Goal: Information Seeking & Learning: Learn about a topic

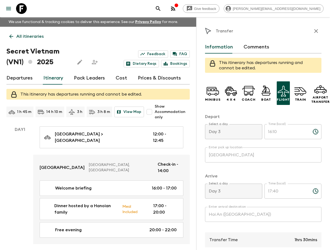
scroll to position [1178, 0]
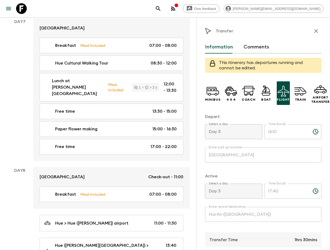
click at [161, 9] on icon "search adventures" at bounding box center [158, 8] width 6 height 6
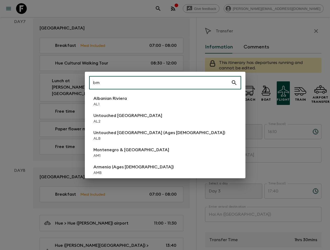
type input "bm1"
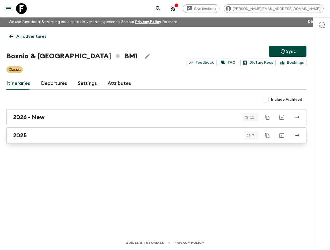
click at [63, 131] on link "2025" at bounding box center [156, 135] width 300 height 16
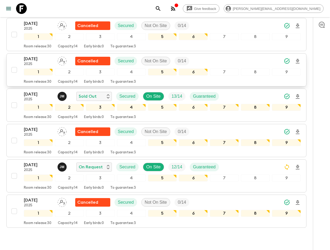
scroll to position [158, 0]
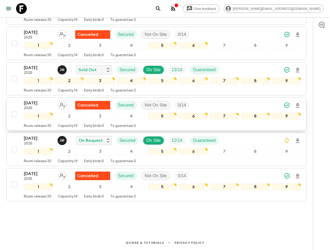
click at [35, 107] on p "2025" at bounding box center [38, 108] width 29 height 4
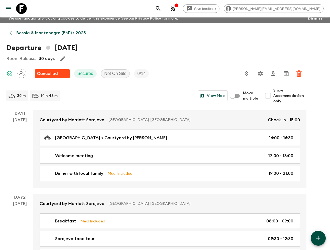
scroll to position [1, 0]
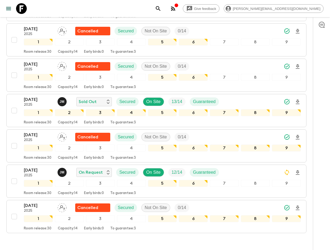
scroll to position [158, 0]
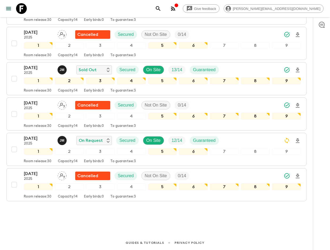
click at [14, 139] on div "[DATE] 2025 [PERSON_NAME] On Request Secured On Site 12 / 14 Guaranteed 1 2 3 4…" at bounding box center [155, 149] width 292 height 28
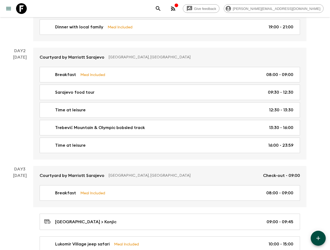
scroll to position [151, 0]
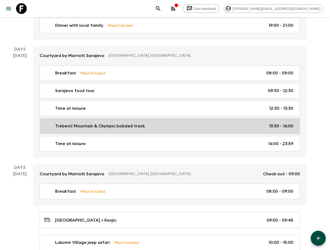
drag, startPoint x: 107, startPoint y: 126, endPoint x: 66, endPoint y: 129, distance: 41.3
click at [107, 126] on p "Trebević Mountain & Olympic bobsled track" at bounding box center [100, 126] width 90 height 6
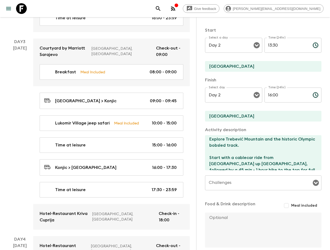
scroll to position [311, 0]
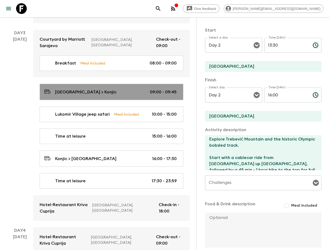
click at [126, 88] on div "[GEOGRAPHIC_DATA] > [GEOGRAPHIC_DATA] 09:00 - 09:45" at bounding box center [110, 91] width 132 height 7
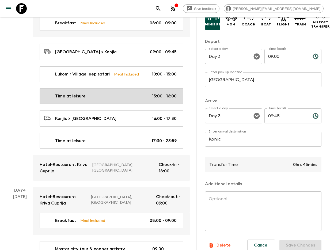
scroll to position [353, 0]
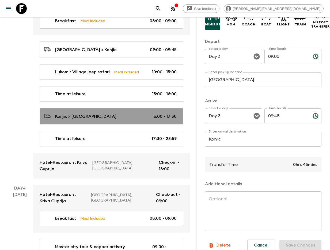
click at [115, 108] on link "Konjic > [GEOGRAPHIC_DATA] 16:00 - 17:30" at bounding box center [112, 116] width 144 height 16
type input "Konjic"
type input "[GEOGRAPHIC_DATA]"
type input "16:00"
type input "17:30"
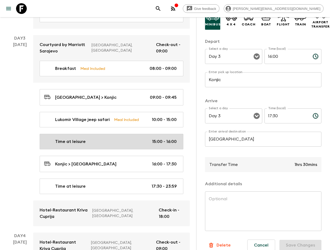
scroll to position [299, 0]
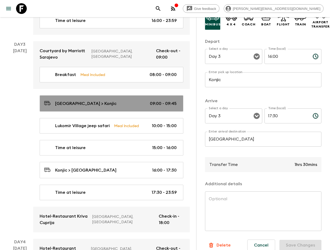
click at [95, 100] on div "[GEOGRAPHIC_DATA] > [GEOGRAPHIC_DATA] 09:00 - 09:45" at bounding box center [110, 103] width 132 height 7
type input "[GEOGRAPHIC_DATA]"
type input "Konjic"
type input "09:00"
type input "09:45"
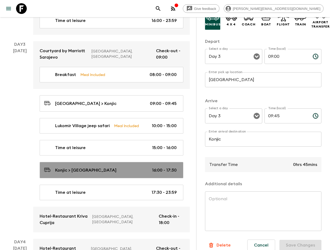
click at [105, 162] on link "Konjic > [GEOGRAPHIC_DATA] 16:00 - 17:30" at bounding box center [112, 170] width 144 height 16
type input "Konjic"
type input "[GEOGRAPHIC_DATA]"
type input "16:00"
type input "17:30"
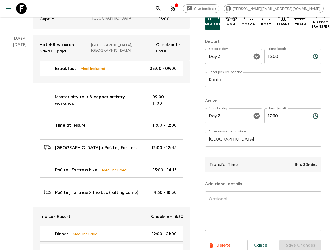
scroll to position [501, 0]
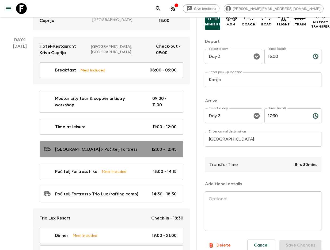
click at [101, 146] on p "[GEOGRAPHIC_DATA] > Počitelj Fortress" at bounding box center [96, 149] width 82 height 6
type input "[GEOGRAPHIC_DATA]"
type input "Počitelj Fortress"
type input "Day 4"
type input "12:00"
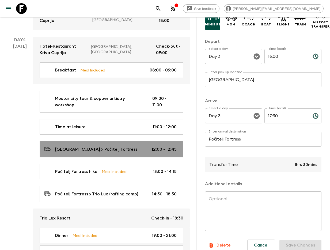
type input "Day 4"
type input "12:45"
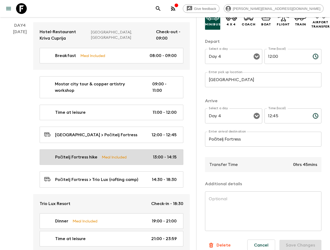
scroll to position [522, 0]
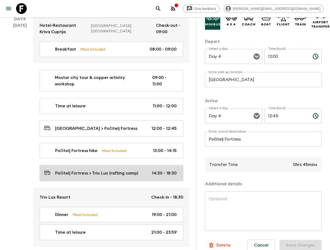
click at [92, 170] on p "Počitelj Fortress > Trio Lux (rafting camp)" at bounding box center [96, 173] width 83 height 6
type input "Počitelj Fortress"
type input "Trio Lux (rafting camp)"
type textarea "Including [GEOGRAPHIC_DATA] Photo Stop with refreshment break 30 min. During th…"
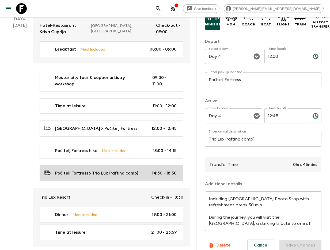
type input "14:30"
type input "18:30"
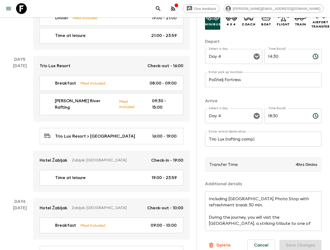
scroll to position [723, 0]
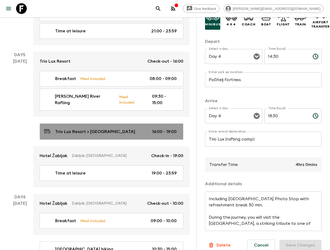
click at [120, 123] on link "Trio Lux Resort > [GEOGRAPHIC_DATA] 16:00 - 19:00" at bounding box center [112, 131] width 144 height 16
type input "Trio Lux Resort"
type input "[GEOGRAPHIC_DATA]"
type textarea "Including [GEOGRAPHIC_DATA] photo stop 15-20 min."
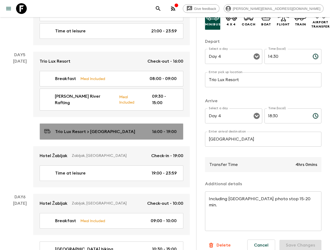
type input "Day 5"
type input "16:00"
type input "Day 5"
type input "19:00"
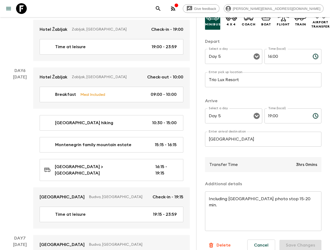
scroll to position [853, 0]
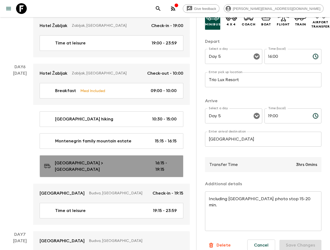
click at [116, 160] on p "[GEOGRAPHIC_DATA] > [GEOGRAPHIC_DATA]" at bounding box center [101, 166] width 92 height 13
type input "[GEOGRAPHIC_DATA]"
type input "[DEMOGRAPHIC_DATA]"
type textarea "From NP Durmitor to [GEOGRAPHIC_DATA], this day involves a 3-hour drive connect…"
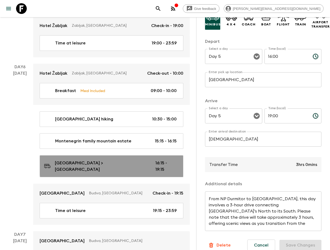
type input "Day 6"
type input "16:15"
type input "Day 6"
type input "19:15"
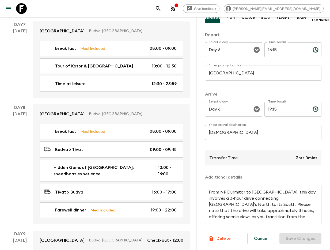
scroll to position [1069, 0]
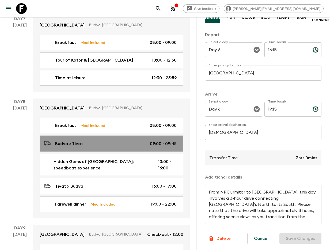
click at [115, 135] on link "Budva > Tivat 09:00 - 09:45" at bounding box center [112, 143] width 144 height 16
type input "[DEMOGRAPHIC_DATA]"
type input "Tivat"
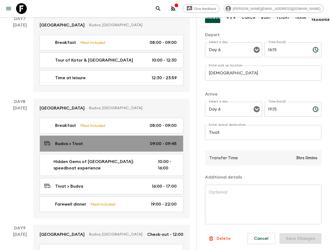
type input "Day 8"
type input "09:00"
type input "Day 8"
type input "09:45"
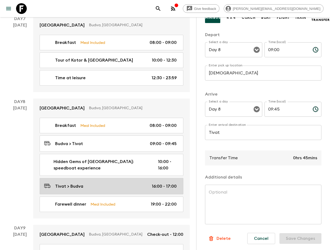
click at [87, 182] on div "Tivat > Budva 16:00 - 17:00" at bounding box center [110, 185] width 132 height 7
type input "Tivat"
type input "[DEMOGRAPHIC_DATA]"
type input "16:00"
type input "17:00"
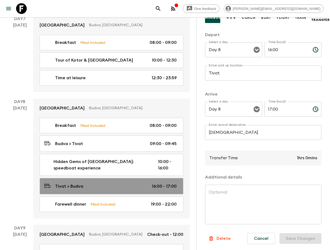
click at [92, 182] on div "Tivat > Budva 16:00 - 17:00" at bounding box center [110, 185] width 132 height 7
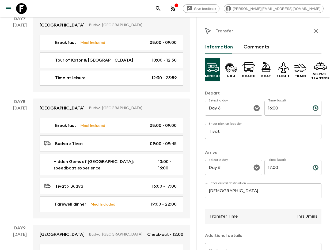
click at [318, 34] on icon "button" at bounding box center [316, 31] width 6 height 6
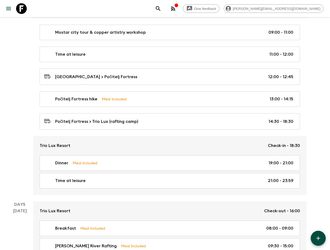
scroll to position [1043, 0]
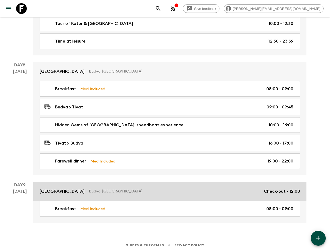
click at [88, 185] on link "[GEOGRAPHIC_DATA], [GEOGRAPHIC_DATA] Check-out - 12:00" at bounding box center [169, 191] width 273 height 19
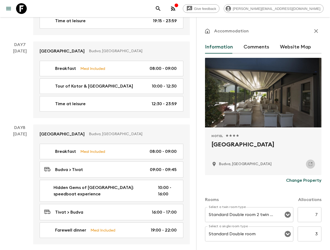
click at [308, 167] on link at bounding box center [310, 163] width 9 height 9
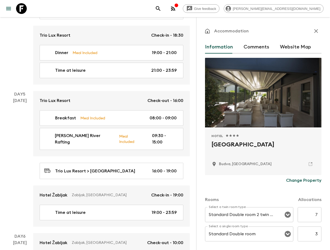
scroll to position [683, 0]
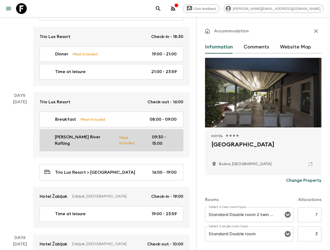
click at [88, 134] on p "[PERSON_NAME] River Rafting" at bounding box center [85, 140] width 60 height 13
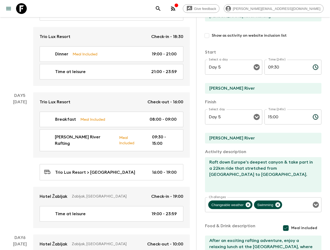
scroll to position [57, 0]
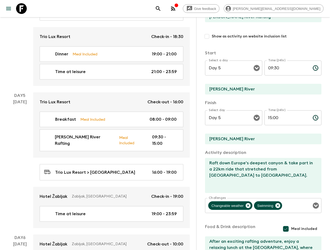
click at [160, 8] on icon "search adventures" at bounding box center [158, 8] width 5 height 5
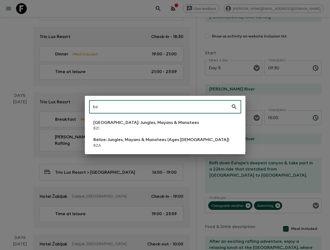
type input "bz1"
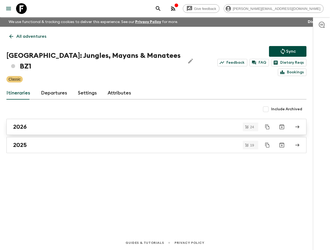
click at [45, 123] on div "2026" at bounding box center [151, 126] width 276 height 7
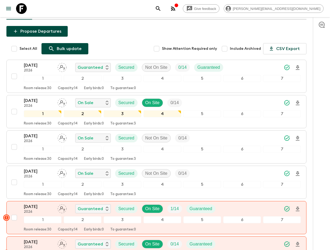
scroll to position [66, 0]
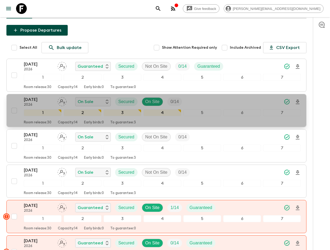
click at [43, 103] on p "2026" at bounding box center [38, 105] width 29 height 4
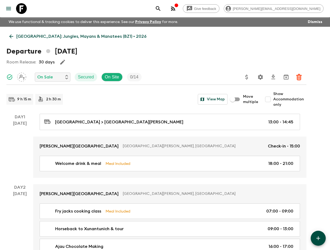
drag, startPoint x: 285, startPoint y: 99, endPoint x: 256, endPoint y: 108, distance: 30.0
click at [285, 99] on span "Show Accommodation only" at bounding box center [289, 99] width 33 height 16
click at [273, 99] on input "Show Accommodation only" at bounding box center [267, 99] width 11 height 11
checkbox input "true"
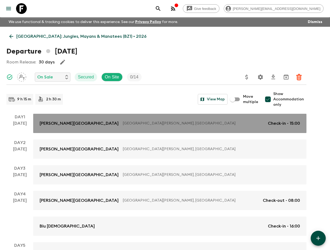
click at [86, 129] on link "[PERSON_NAME][GEOGRAPHIC_DATA][PERSON_NAME], [GEOGRAPHIC_DATA] Check-in - 15:00" at bounding box center [169, 123] width 273 height 19
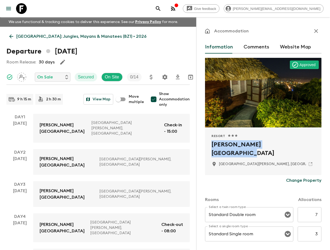
drag, startPoint x: 209, startPoint y: 142, endPoint x: 295, endPoint y: 147, distance: 85.2
click at [295, 148] on div "Resort 1 Star 2 Stars 3 Stars 4 Stars 5 Stars [PERSON_NAME][GEOGRAPHIC_DATA][PE…" at bounding box center [263, 151] width 116 height 48
copy h2 "[PERSON_NAME][GEOGRAPHIC_DATA]"
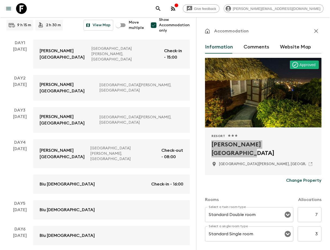
scroll to position [75, 0]
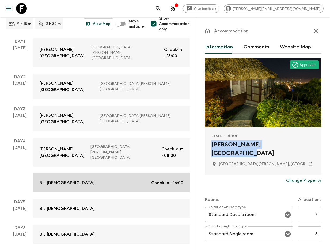
click at [61, 179] on div "Blu Zen Check-in - 16:00" at bounding box center [112, 182] width 144 height 6
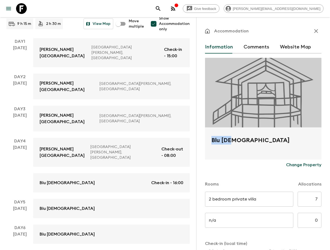
drag, startPoint x: 210, startPoint y: 141, endPoint x: 234, endPoint y: 141, distance: 24.3
click at [234, 141] on div "Blu [DEMOGRAPHIC_DATA]" at bounding box center [263, 143] width 116 height 32
copy h2 "Blu [DEMOGRAPHIC_DATA]"
click at [161, 10] on icon "search adventures" at bounding box center [158, 8] width 6 height 6
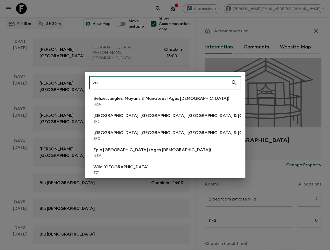
type input "za2"
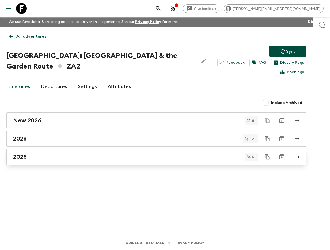
click at [50, 156] on div "2025" at bounding box center [151, 156] width 276 height 7
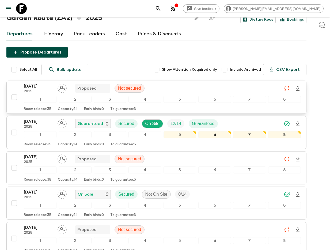
scroll to position [43, 0]
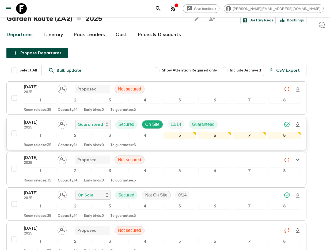
click at [43, 120] on p "[DATE]" at bounding box center [38, 122] width 29 height 6
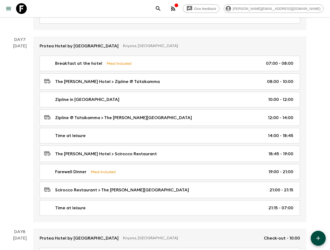
scroll to position [1196, 0]
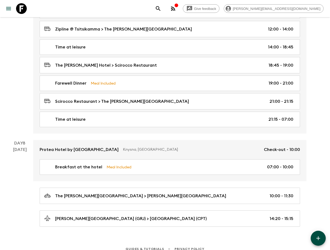
click at [160, 8] on icon "search adventures" at bounding box center [158, 8] width 5 height 5
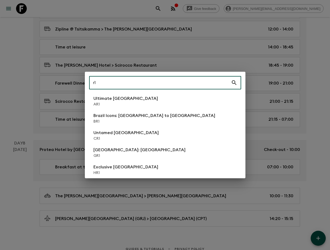
type input "r"
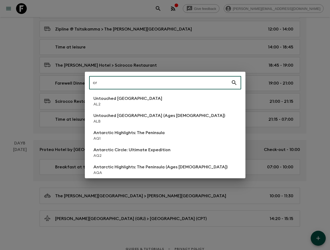
type input "cr1"
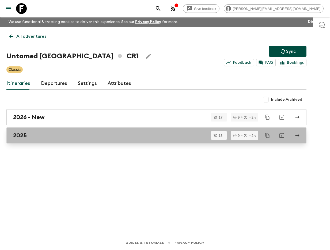
click at [62, 134] on div "2025" at bounding box center [151, 135] width 276 height 7
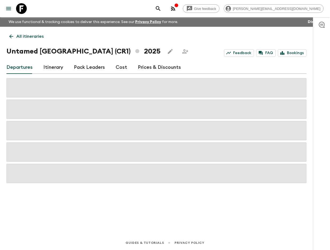
click at [43, 65] on link "Itinerary" at bounding box center [53, 67] width 20 height 13
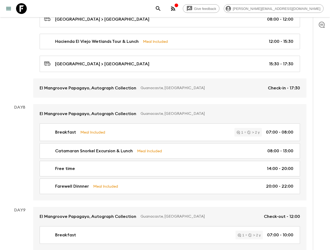
scroll to position [858, 0]
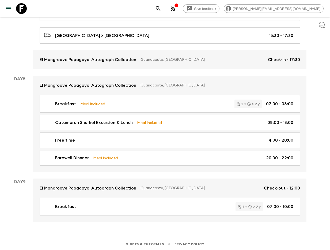
drag, startPoint x: 205, startPoint y: 3, endPoint x: 207, endPoint y: 14, distance: 11.0
click at [205, 3] on div "Give feedback [PERSON_NAME][EMAIL_ADDRESS][DOMAIN_NAME]" at bounding box center [165, 8] width 330 height 17
click at [161, 8] on icon "search adventures" at bounding box center [158, 8] width 6 height 6
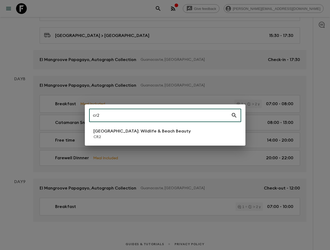
type input "cr2"
click at [131, 125] on div "cr2 ​ [GEOGRAPHIC_DATA]: Wildlife & Beach Beauty CR2" at bounding box center [165, 124] width 160 height 41
click at [131, 132] on p "[GEOGRAPHIC_DATA]: Wildlife & Beach Beauty" at bounding box center [141, 131] width 97 height 6
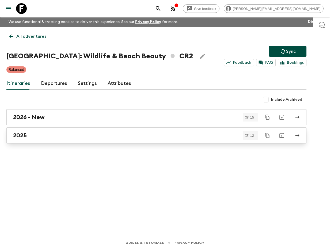
click at [70, 136] on div "2025" at bounding box center [151, 135] width 276 height 7
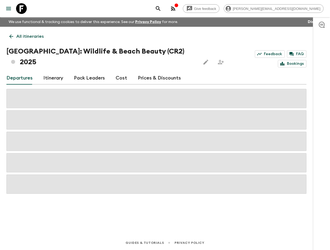
click at [53, 72] on link "Itinerary" at bounding box center [53, 78] width 20 height 13
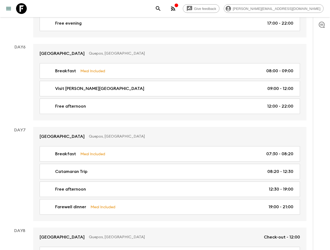
scroll to position [828, 0]
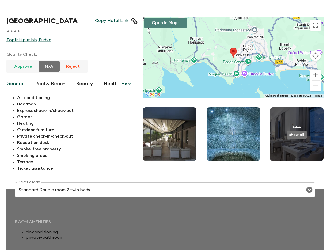
click at [167, 23] on button "Open in Maps" at bounding box center [166, 23] width 44 height 10
